Goal: Find specific page/section: Find specific page/section

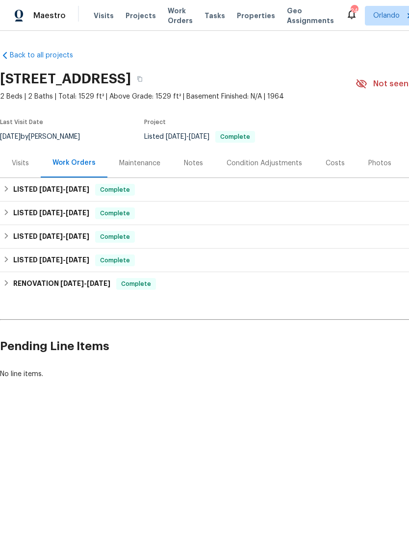
click at [20, 160] on div "Visits" at bounding box center [20, 163] width 17 height 10
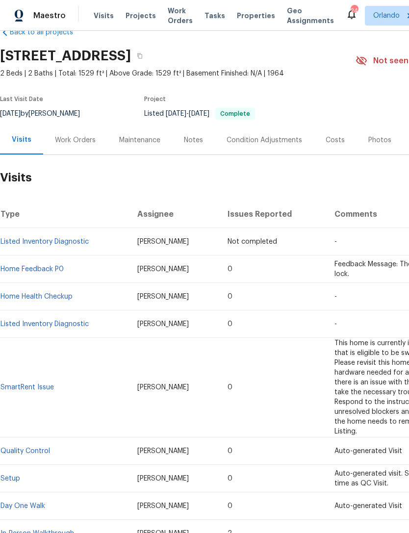
scroll to position [22, 0]
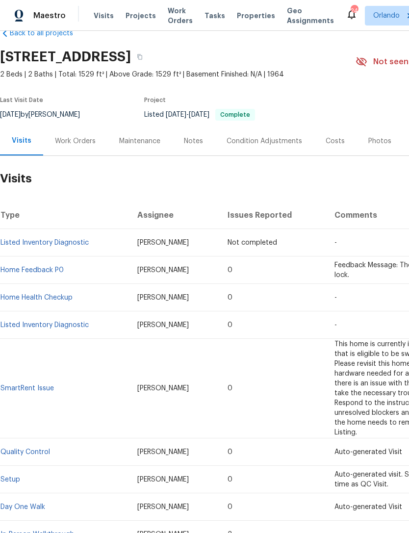
click at [66, 324] on link "Listed Inventory Diagnostic" at bounding box center [44, 325] width 88 height 7
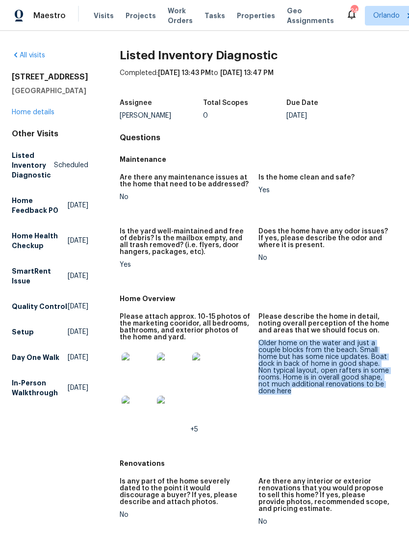
click at [210, 367] on img at bounding box center [207, 368] width 31 height 31
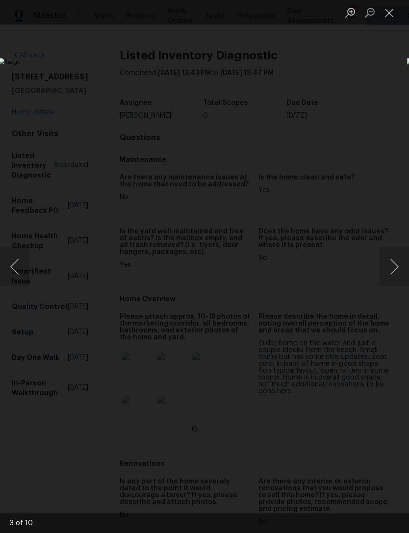
click at [318, 308] on img "Lightbox" at bounding box center [158, 266] width 320 height 417
click at [381, 271] on button "Next image" at bounding box center [394, 266] width 29 height 39
click at [396, 264] on button "Next image" at bounding box center [394, 266] width 29 height 39
click at [381, 270] on button "Next image" at bounding box center [394, 266] width 29 height 39
click at [385, 266] on button "Next image" at bounding box center [394, 266] width 29 height 39
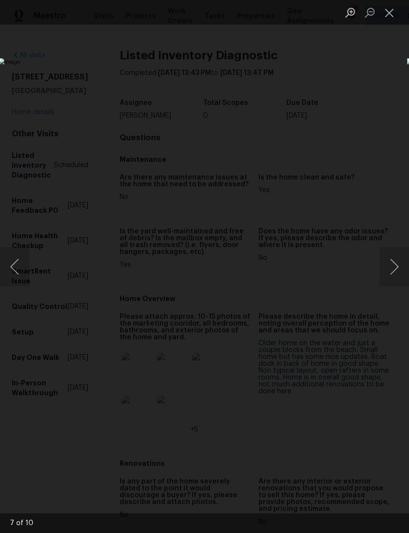
click at [386, 266] on button "Next image" at bounding box center [394, 266] width 29 height 39
click at [387, 266] on button "Next image" at bounding box center [394, 266] width 29 height 39
click at [391, 266] on button "Next image" at bounding box center [394, 266] width 29 height 39
click at [394, 273] on button "Next image" at bounding box center [394, 266] width 29 height 39
click at [17, 258] on button "Previous image" at bounding box center [14, 266] width 29 height 39
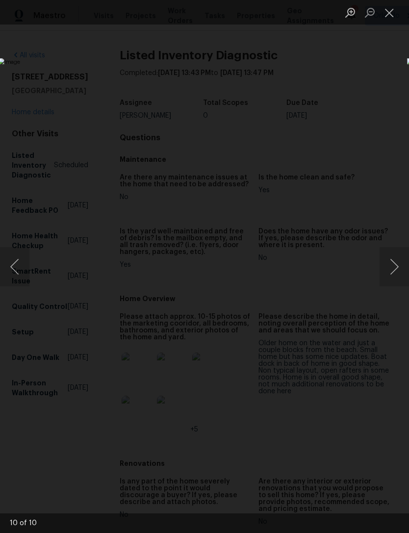
click at [384, 273] on button "Next image" at bounding box center [394, 266] width 29 height 39
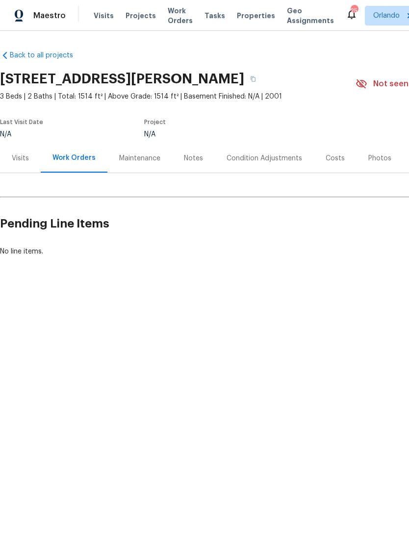
click at [26, 162] on div "Visits" at bounding box center [20, 159] width 17 height 10
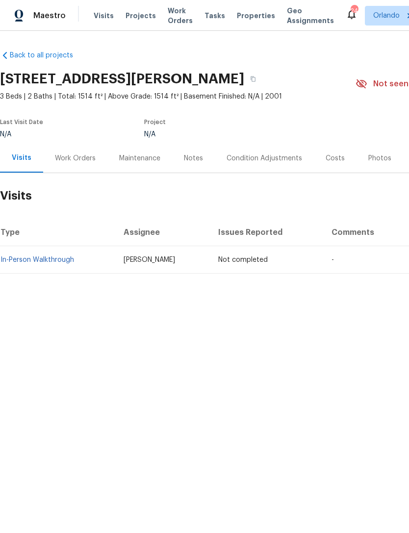
click at [248, 15] on span "Properties" at bounding box center [256, 16] width 38 height 10
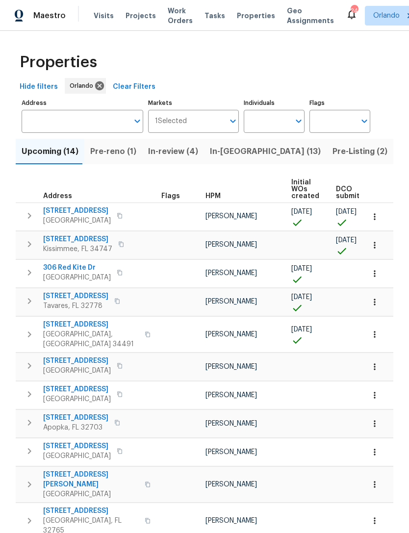
click at [103, 125] on input "Address" at bounding box center [75, 121] width 107 height 23
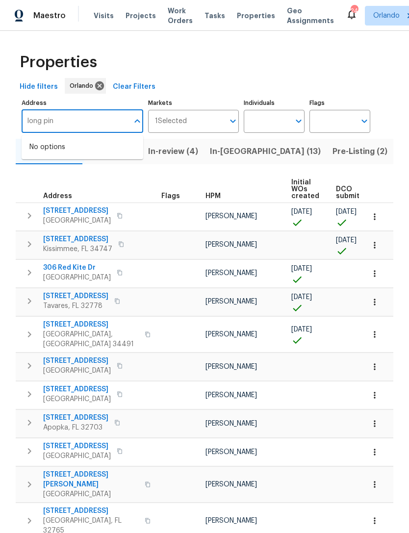
type input "long pine"
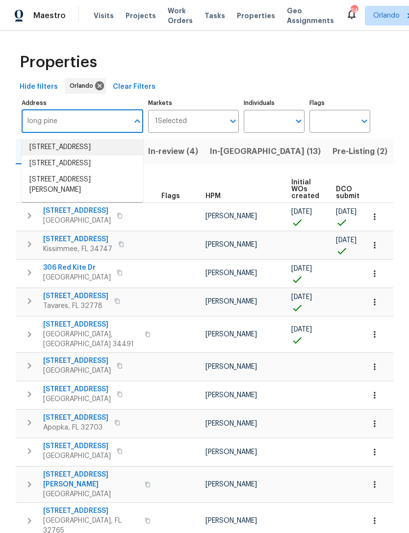
click at [84, 150] on li "[STREET_ADDRESS]" at bounding box center [83, 147] width 122 height 16
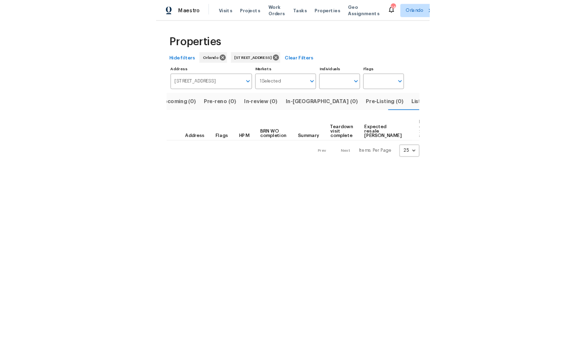
scroll to position [0, 18]
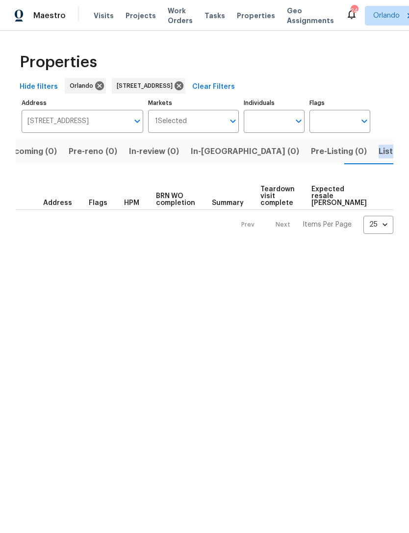
click at [331, 198] on span "Expected resale [PERSON_NAME]" at bounding box center [338, 196] width 55 height 21
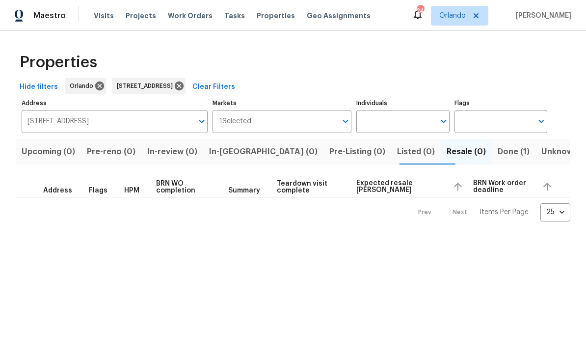
click at [409, 151] on span "Done (1)" at bounding box center [513, 152] width 32 height 14
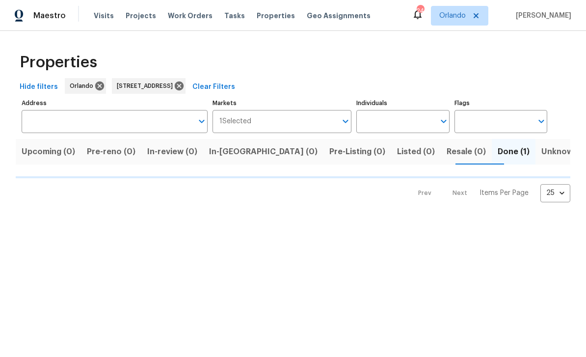
type input "[STREET_ADDRESS]"
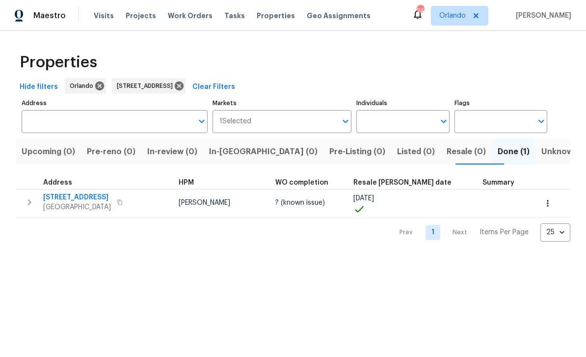
type input "[STREET_ADDRESS]"
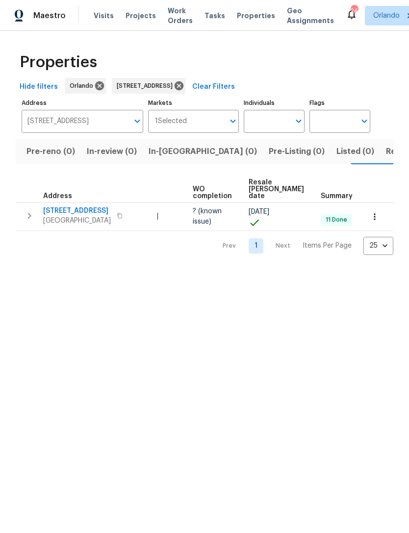
scroll to position [0, 54]
